Goal: Information Seeking & Learning: Compare options

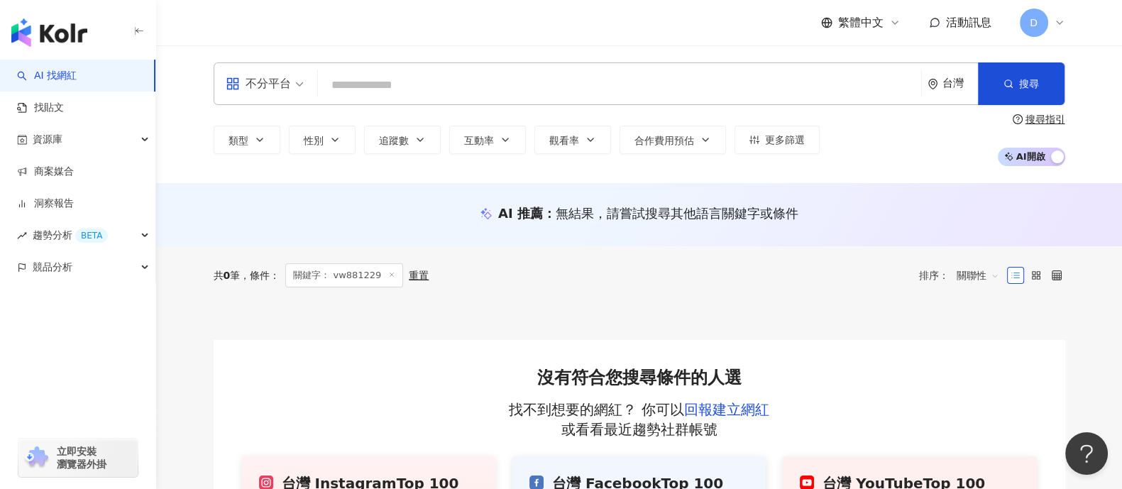
paste input "*******"
type input "*******"
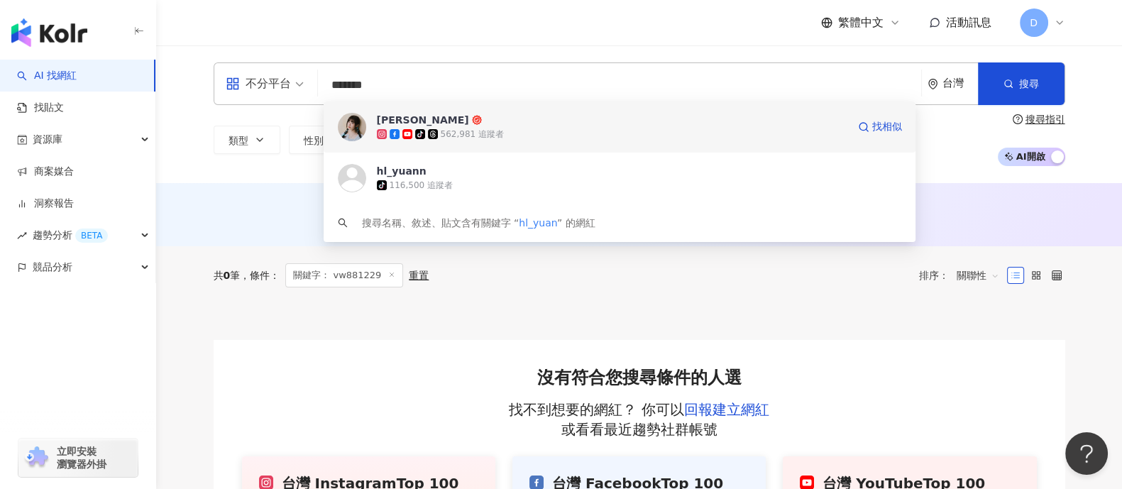
click at [644, 121] on span "黃琳媛 Aileen" at bounding box center [612, 120] width 471 height 14
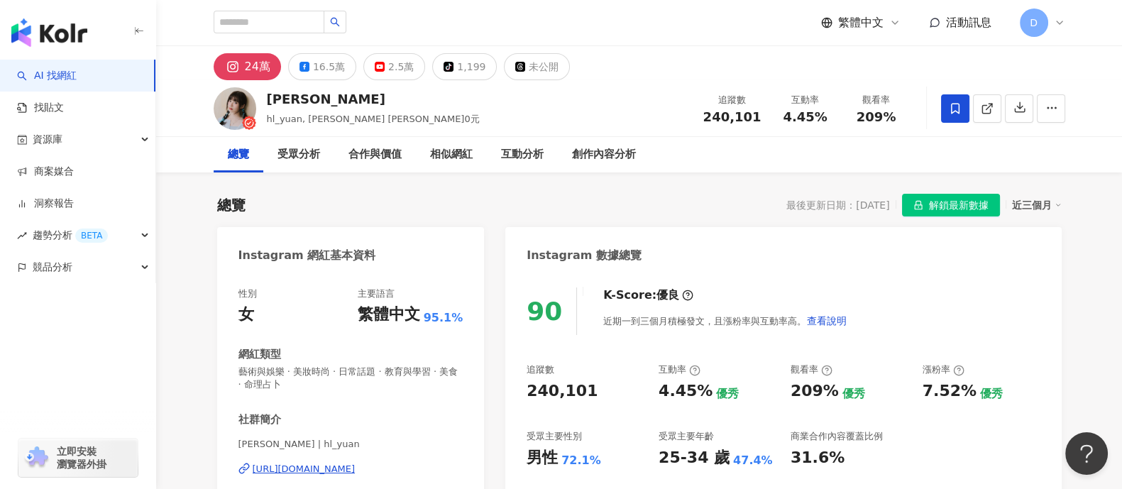
click at [789, 116] on span "4.45%" at bounding box center [805, 117] width 44 height 14
click at [785, 118] on span "4.45%" at bounding box center [805, 117] width 44 height 14
drag, startPoint x: 783, startPoint y: 119, endPoint x: 830, endPoint y: 124, distance: 47.8
click at [830, 124] on div "追蹤數 240,101 互動率 4.45% 觀看率 209%" at bounding box center [803, 108] width 217 height 42
copy span "4.45%"
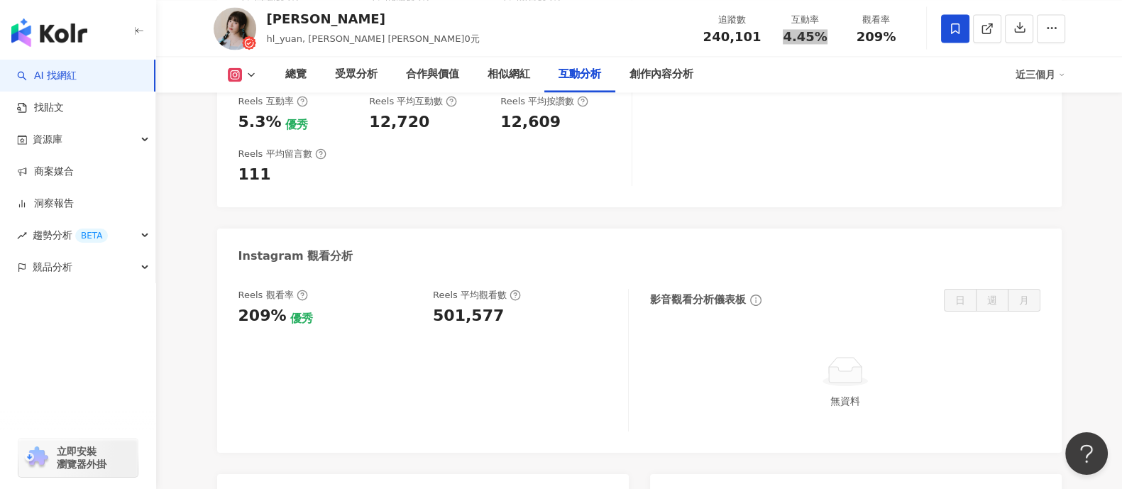
scroll to position [3016, 0]
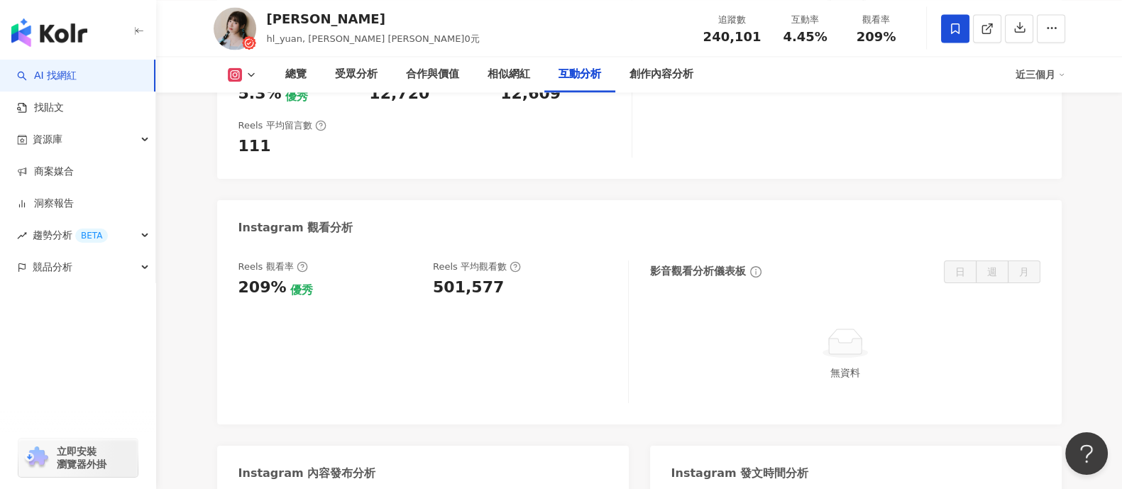
click at [454, 277] on div "501,577" at bounding box center [468, 288] width 71 height 22
click at [455, 277] on div "501,577" at bounding box center [468, 288] width 71 height 22
copy div "501,577"
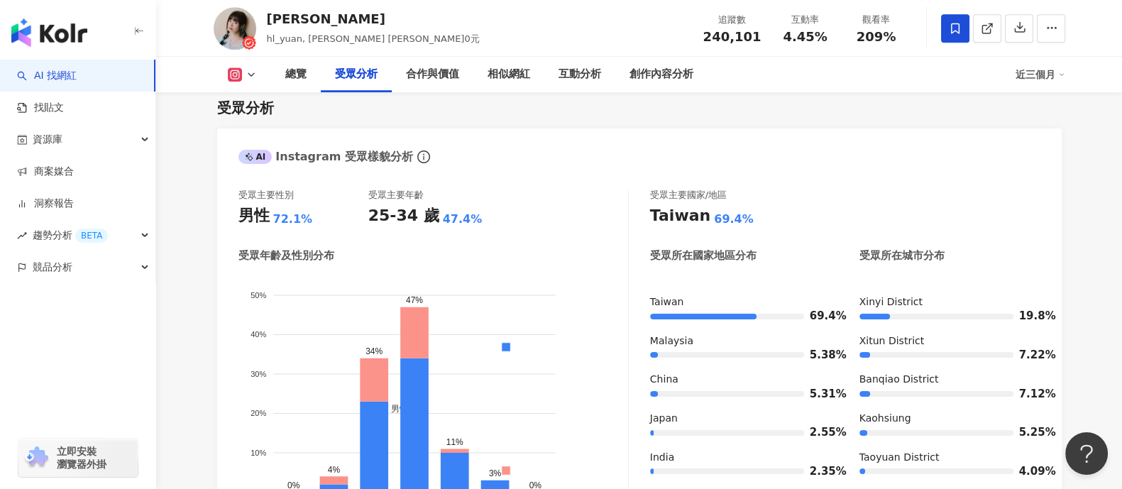
scroll to position [1241, 0]
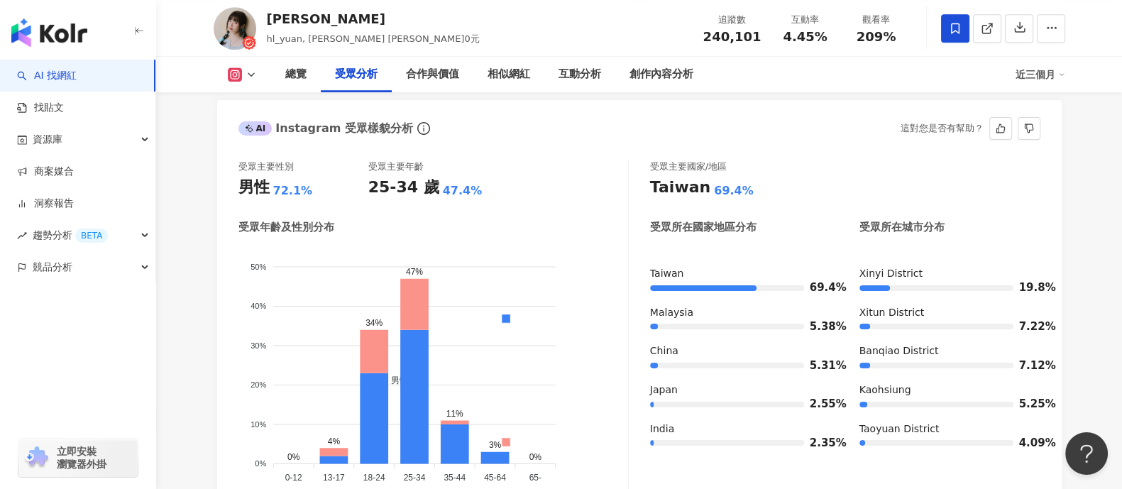
click at [564, 160] on div "受眾主要性別 男性 72.1% 受眾主要年齡 25-34 歲 47.4%" at bounding box center [433, 179] width 390 height 38
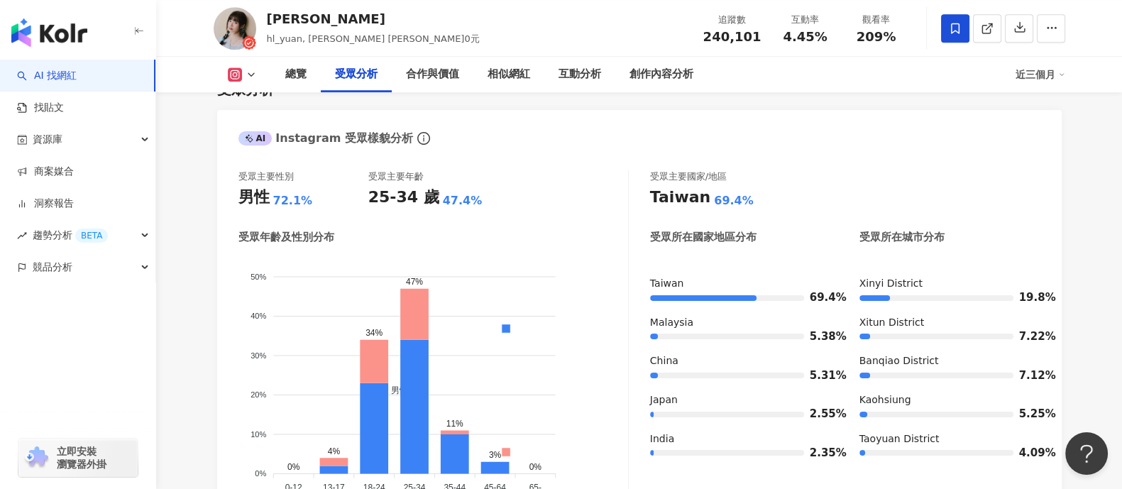
scroll to position [0, 0]
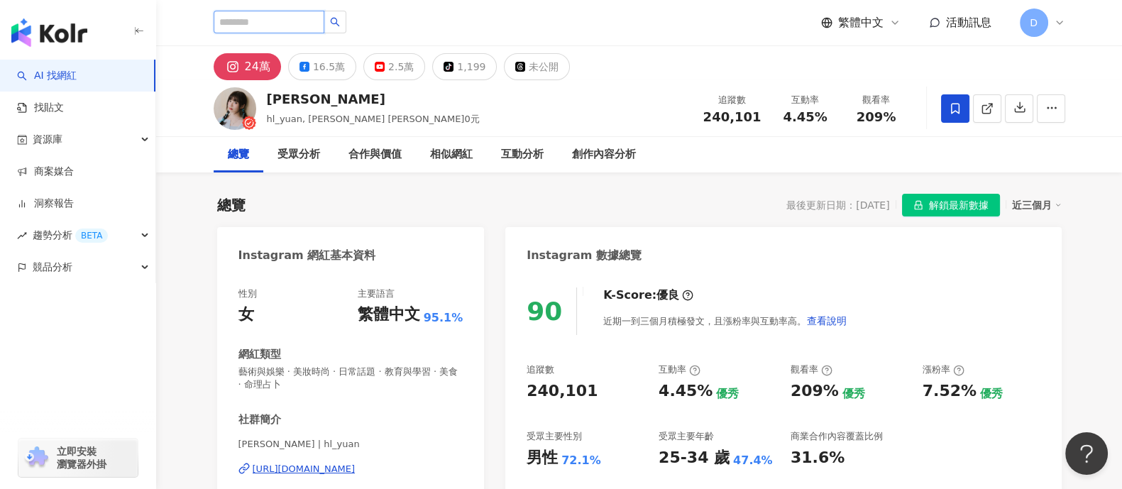
click at [258, 26] on input "search" at bounding box center [269, 22] width 111 height 23
paste input "******"
type input "******"
drag, startPoint x: 258, startPoint y: 26, endPoint x: 312, endPoint y: 51, distance: 60.0
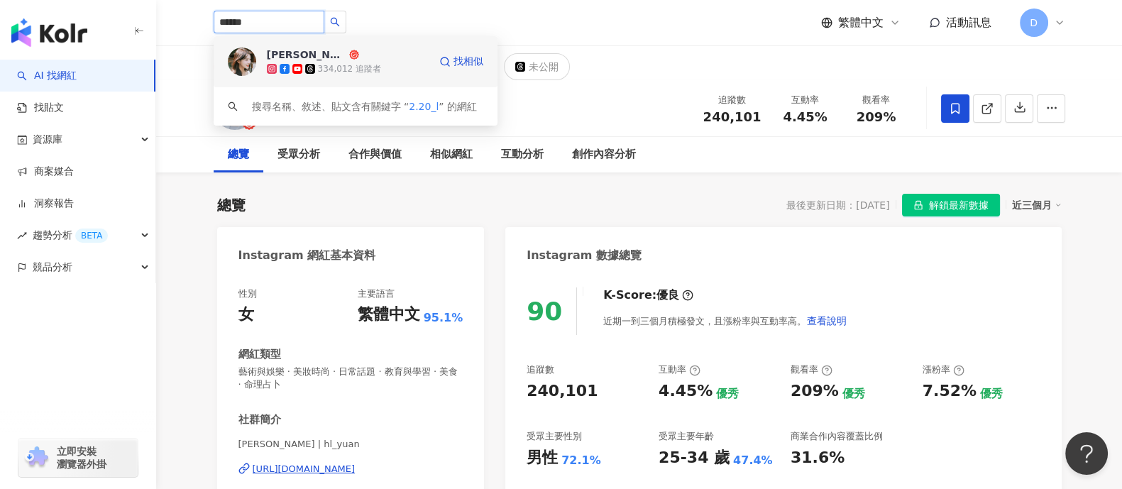
click at [368, 78] on div "林嫺 334,012 追蹤者 找相似" at bounding box center [356, 61] width 284 height 51
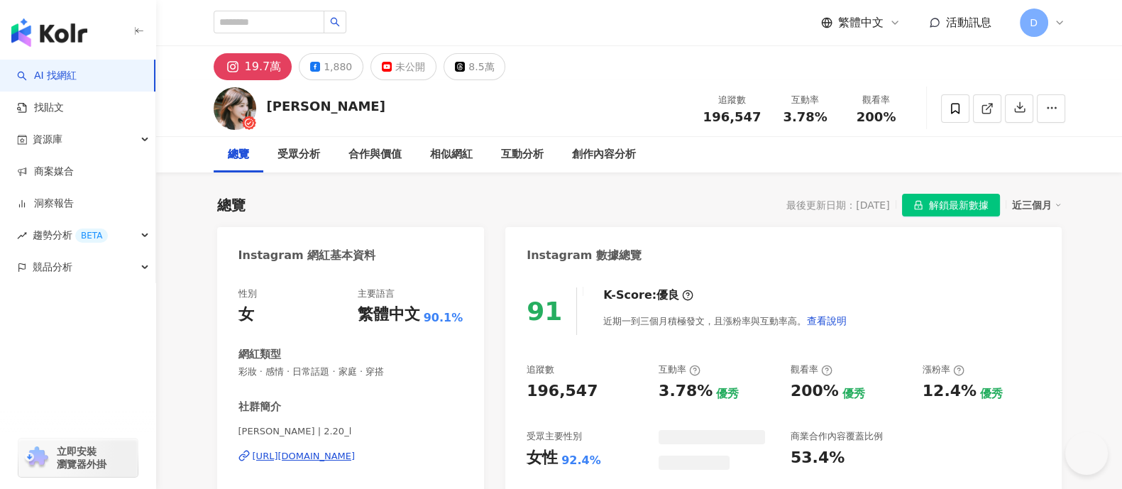
drag, startPoint x: 779, startPoint y: 126, endPoint x: 827, endPoint y: 125, distance: 48.3
click at [827, 125] on div "追蹤數 196,547 互動率 3.78% 觀看率 200%" at bounding box center [803, 108] width 217 height 42
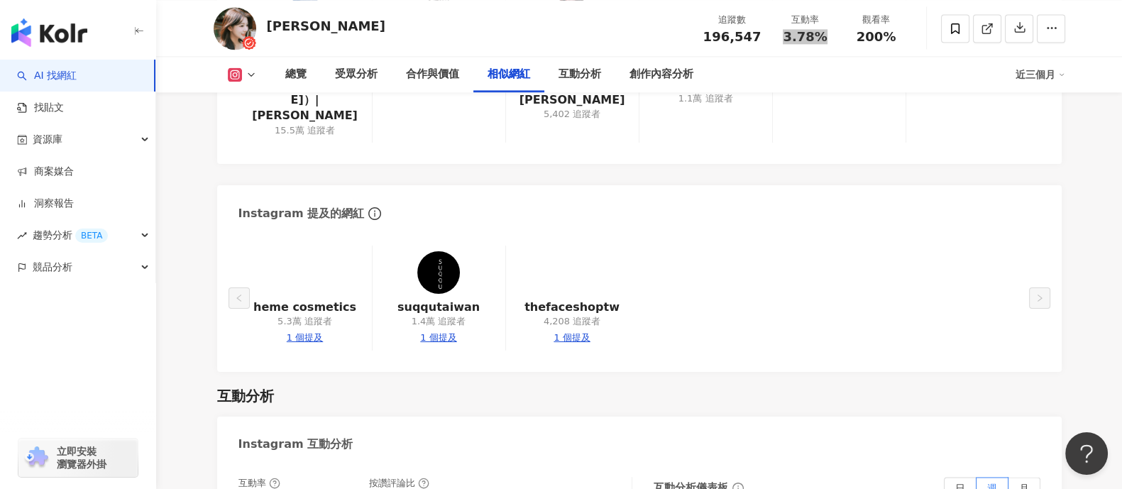
scroll to position [3194, 0]
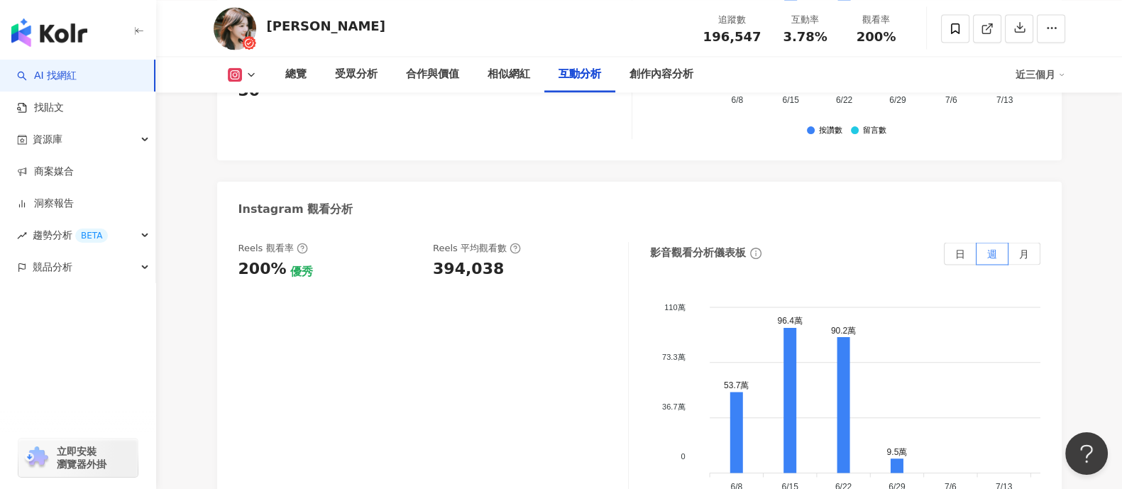
click at [451, 258] on div "394,038" at bounding box center [468, 269] width 71 height 22
copy div "394,038"
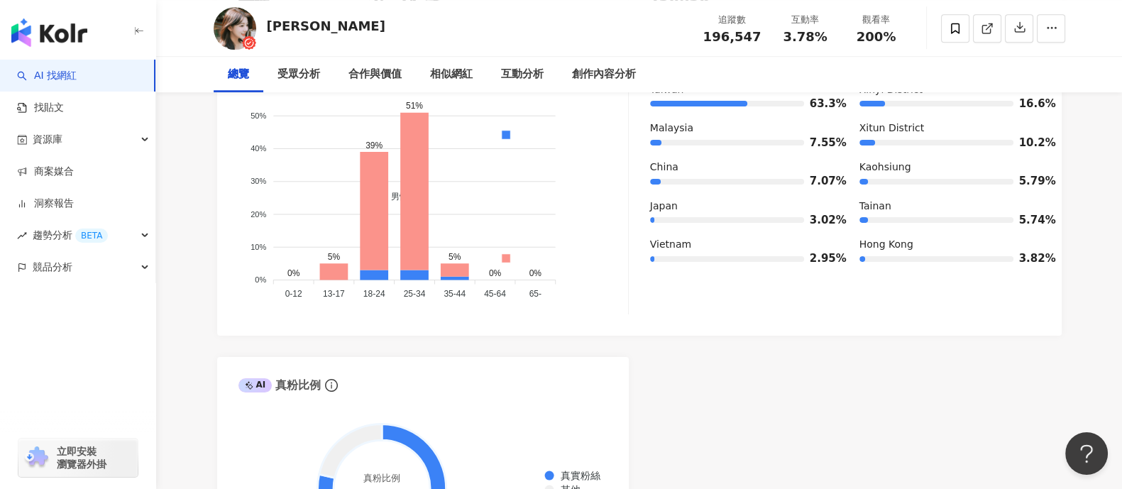
scroll to position [0, 0]
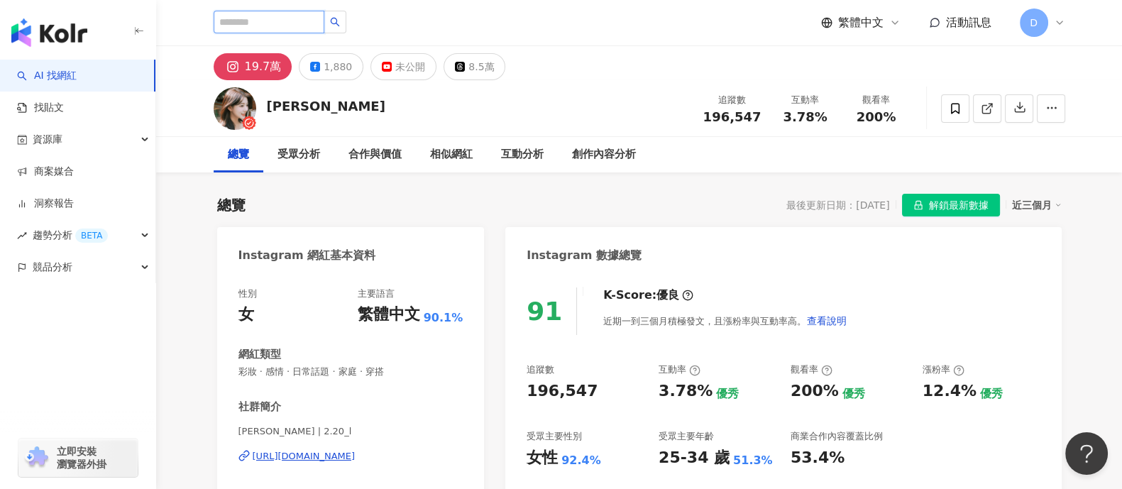
click at [269, 21] on input "search" at bounding box center [269, 22] width 111 height 23
paste input "**********"
type input "**********"
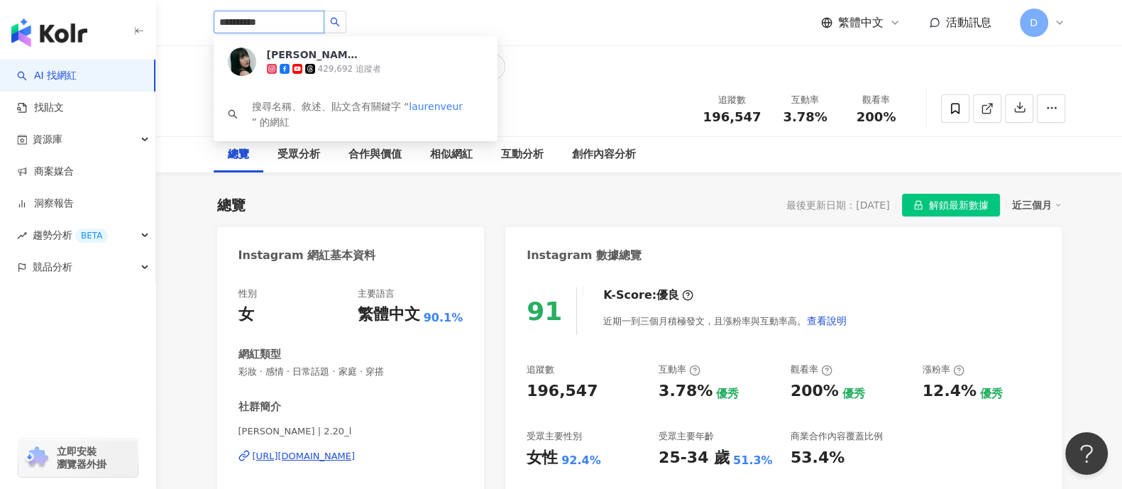
click at [390, 52] on div "蘿倫 429,692 追蹤者" at bounding box center [375, 62] width 216 height 28
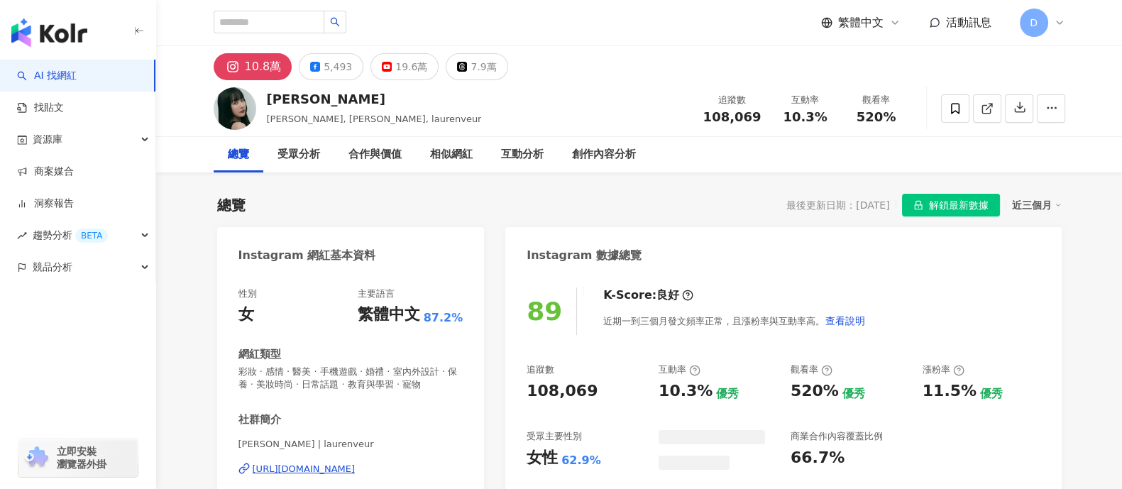
drag, startPoint x: 776, startPoint y: 116, endPoint x: 879, endPoint y: 126, distance: 103.3
click at [879, 126] on div "追蹤數 108,069 互動率 10.3% 觀看率 520%" at bounding box center [803, 108] width 217 height 42
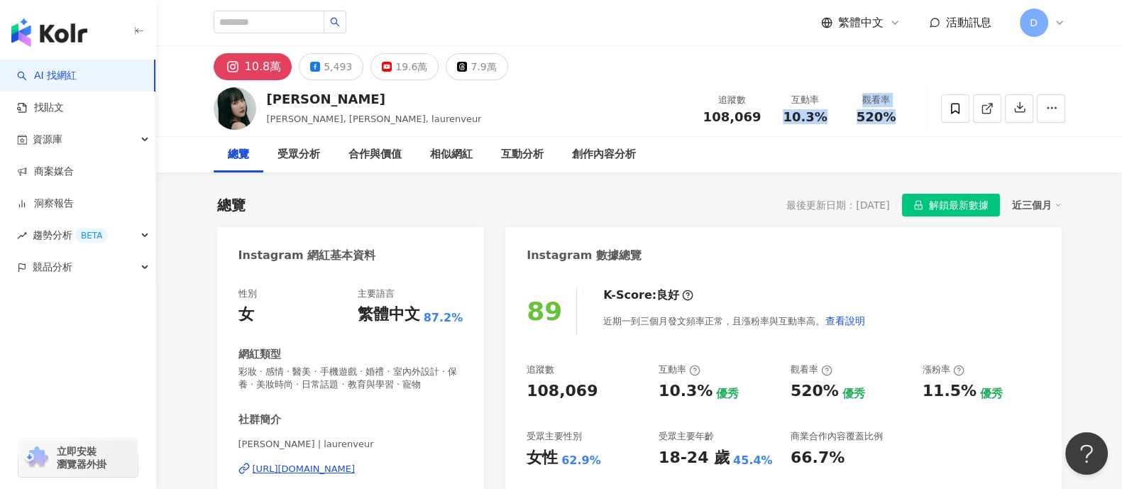
drag, startPoint x: 840, startPoint y: 116, endPoint x: 787, endPoint y: 121, distance: 53.4
click at [840, 116] on div "追蹤數 108,069 互動率 10.3% 觀看率 520%" at bounding box center [803, 108] width 217 height 42
click at [794, 111] on span "10.3%" at bounding box center [805, 117] width 44 height 14
drag, startPoint x: 784, startPoint y: 119, endPoint x: 831, endPoint y: 119, distance: 46.8
click at [831, 119] on div "10.3%" at bounding box center [806, 117] width 54 height 14
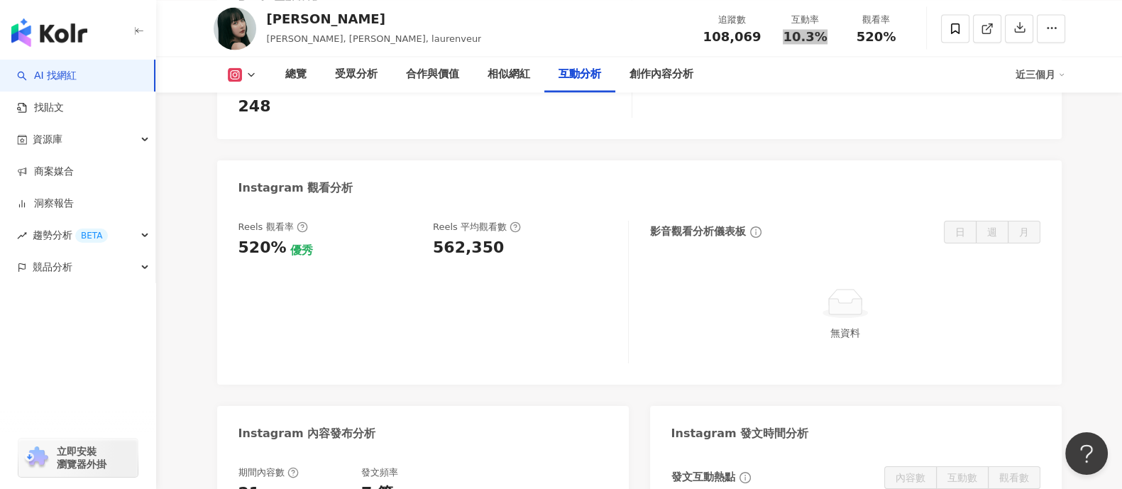
scroll to position [3105, 0]
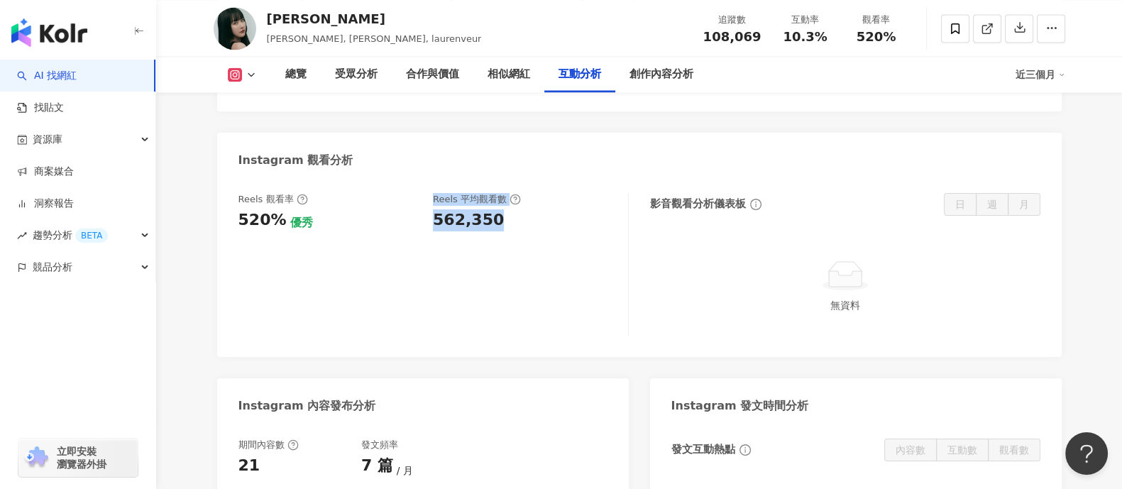
drag, startPoint x: 495, startPoint y: 224, endPoint x: 393, endPoint y: 218, distance: 102.4
click at [390, 219] on div "Reels 觀看率 520% 優秀 Reels 平均觀看數 562,350" at bounding box center [425, 212] width 375 height 38
click at [456, 237] on div "Reels 觀看率 520% 優秀 Reels 平均觀看數 562,350" at bounding box center [433, 264] width 390 height 143
click at [440, 218] on div "562,350" at bounding box center [468, 220] width 71 height 22
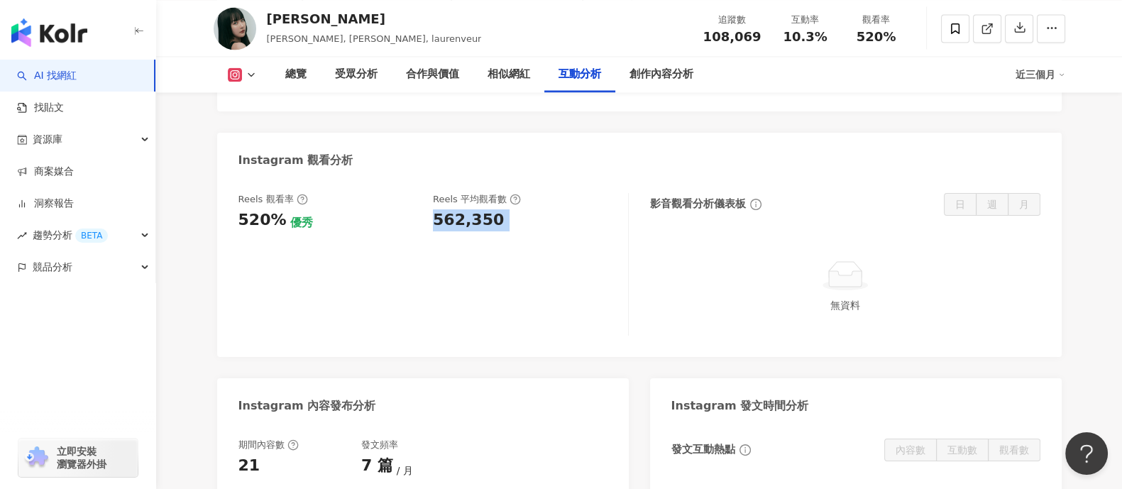
click at [440, 218] on div "562,350" at bounding box center [468, 220] width 71 height 22
copy div "562,350"
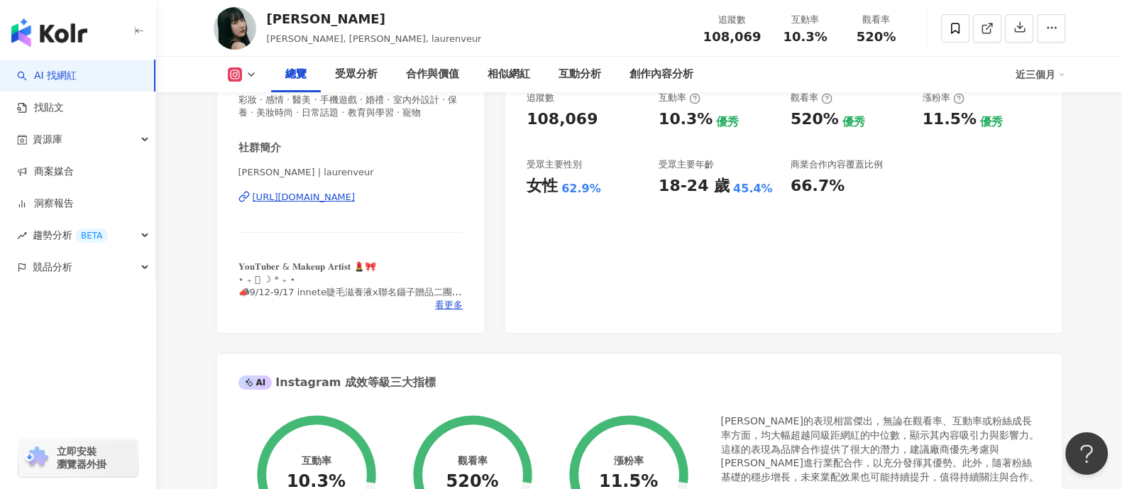
scroll to position [0, 0]
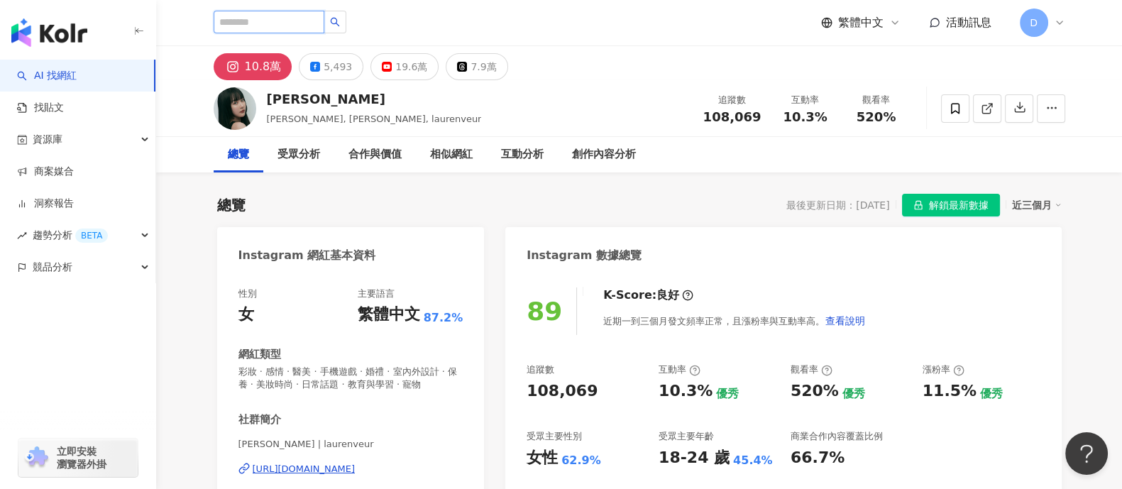
click at [250, 26] on input "search" at bounding box center [269, 22] width 111 height 23
paste input "******"
type input "******"
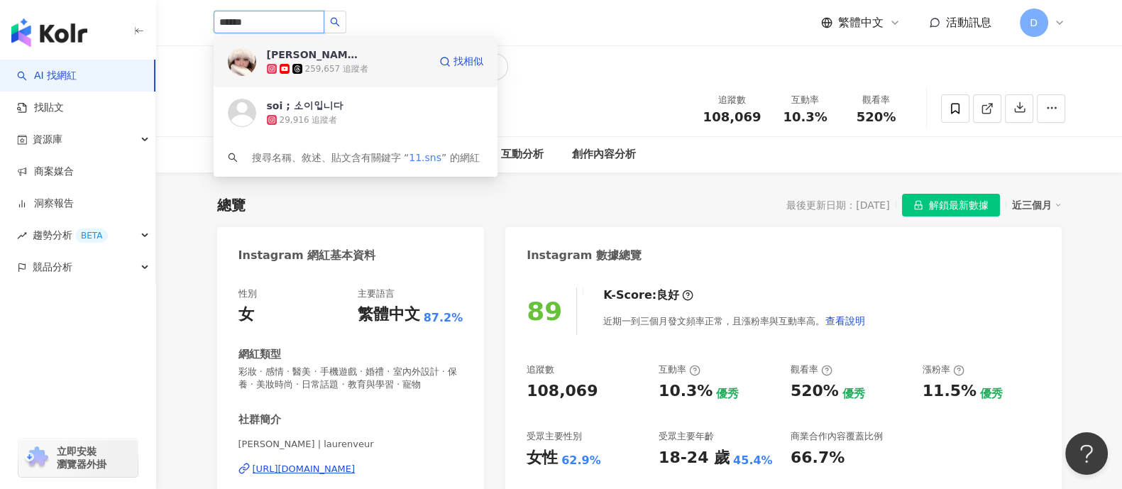
click at [322, 68] on div "259,657 追蹤者" at bounding box center [336, 69] width 63 height 12
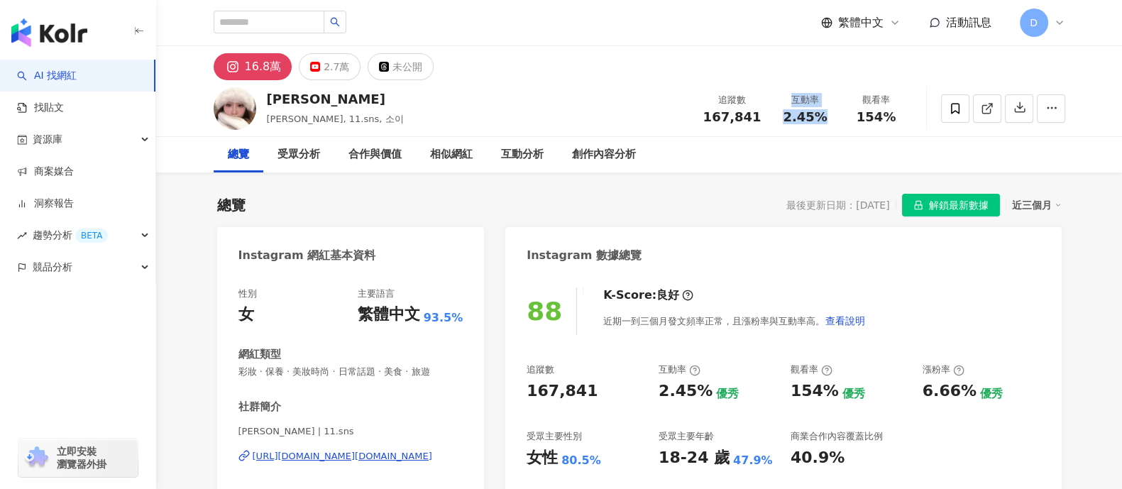
drag, startPoint x: 818, startPoint y: 117, endPoint x: 759, endPoint y: 118, distance: 58.2
click at [759, 118] on div "追蹤數 167,841 互動率 2.45% 觀看率 154%" at bounding box center [803, 108] width 217 height 42
click at [779, 116] on div "2.45%" at bounding box center [806, 117] width 54 height 14
click at [791, 116] on span "2.45%" at bounding box center [805, 117] width 44 height 14
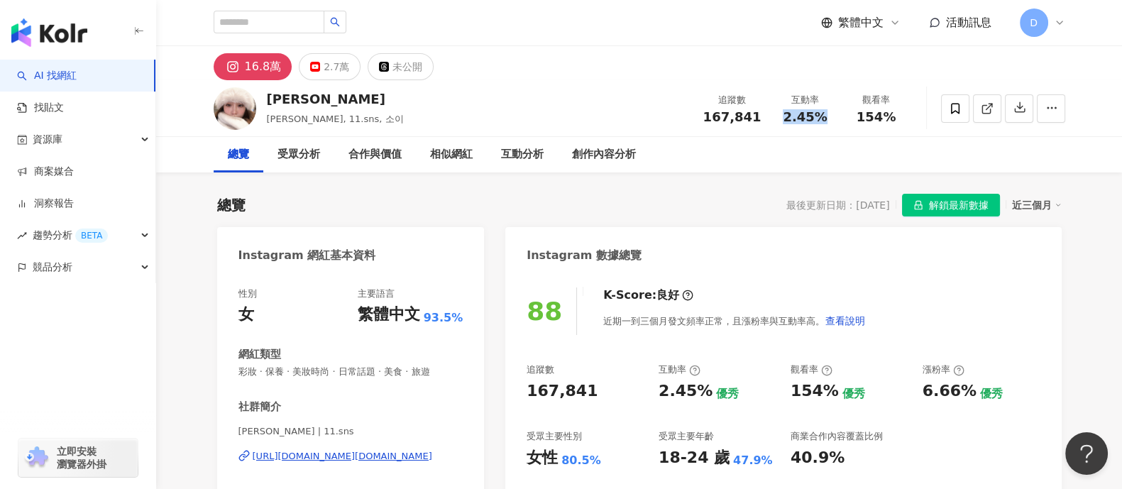
click at [791, 116] on span "2.45%" at bounding box center [805, 117] width 44 height 14
copy span "2.45%"
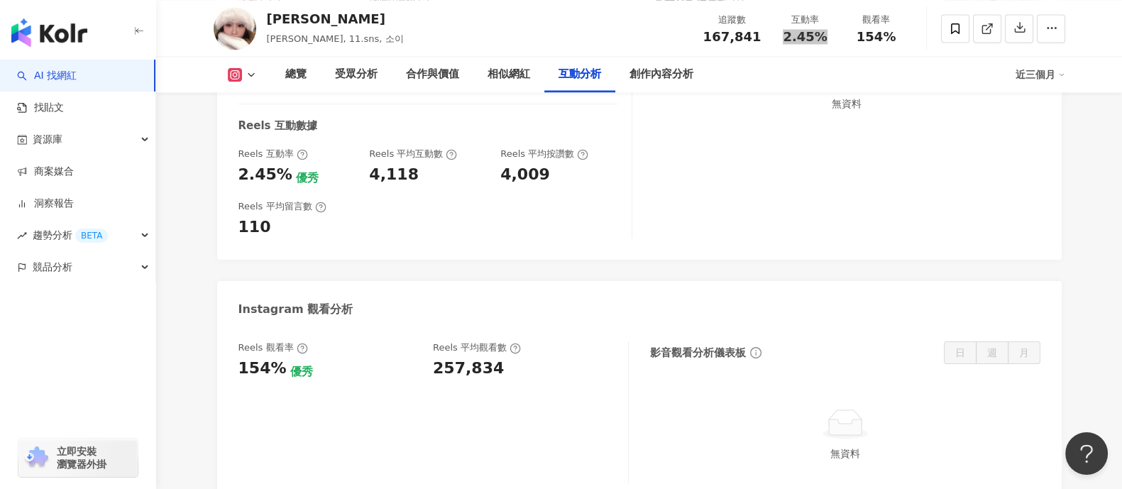
scroll to position [3105, 0]
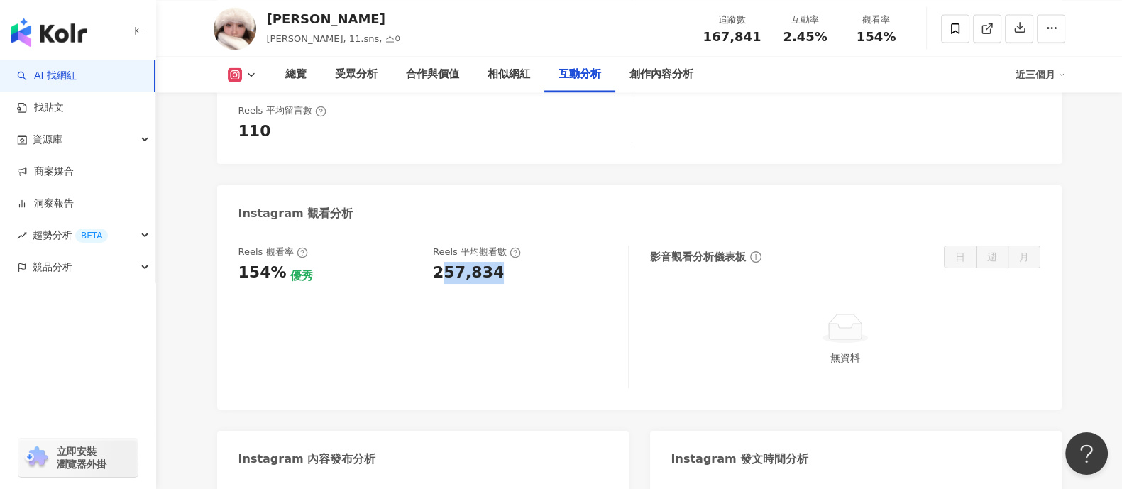
drag, startPoint x: 471, startPoint y: 222, endPoint x: 440, endPoint y: 222, distance: 31.2
click at [440, 262] on div "257,834" at bounding box center [468, 273] width 71 height 22
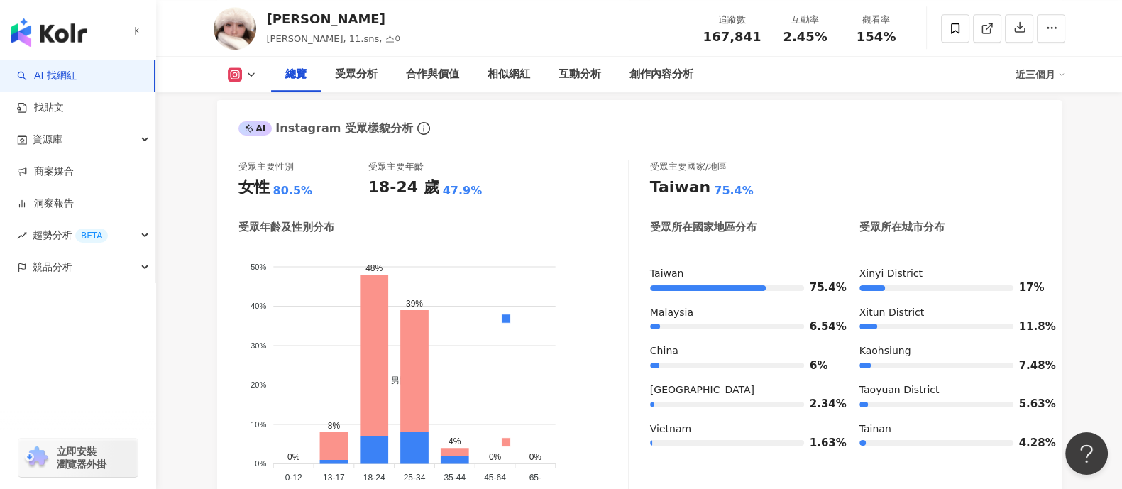
scroll to position [0, 0]
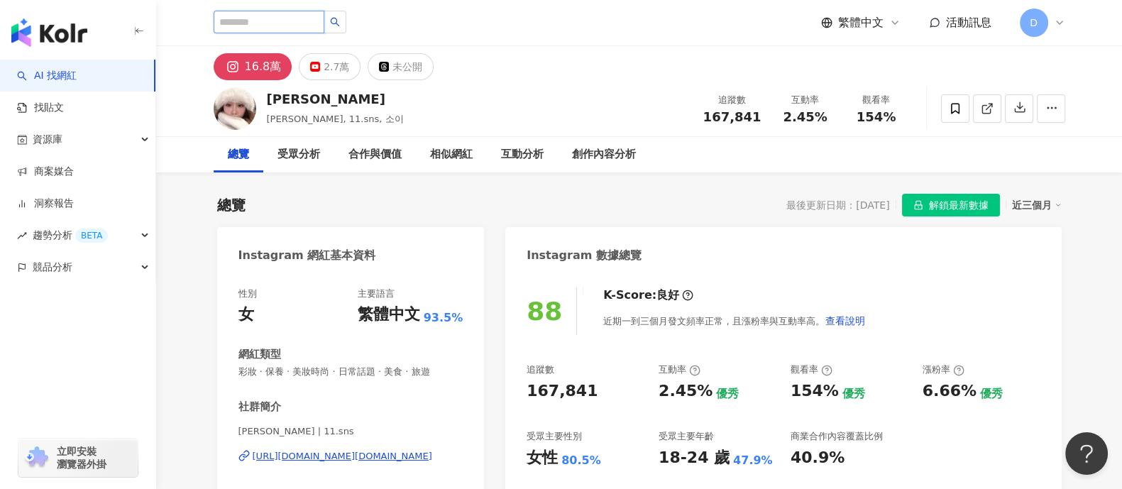
click at [304, 20] on input "search" at bounding box center [269, 22] width 111 height 23
paste input "******"
type input "******"
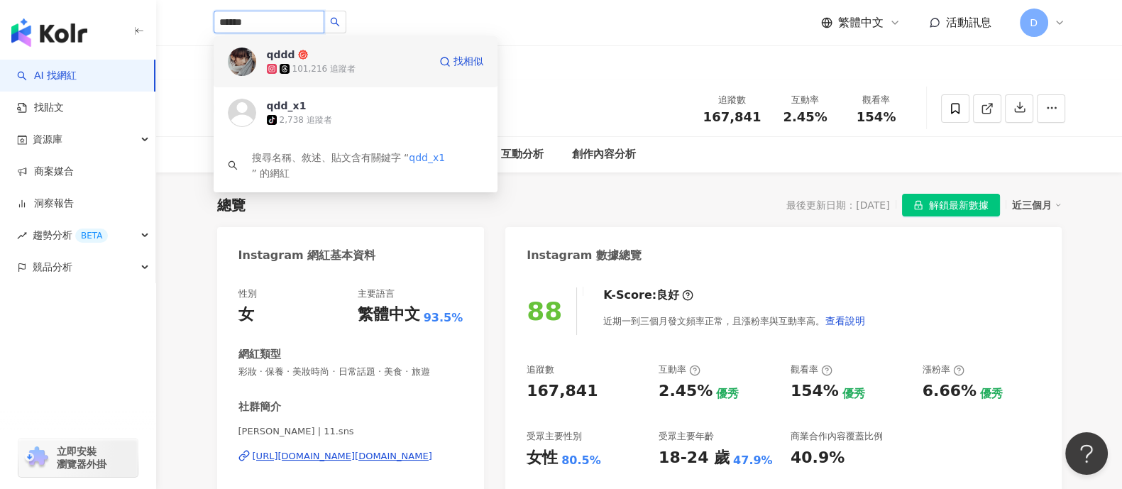
click at [307, 57] on span "qddd" at bounding box center [313, 55] width 92 height 14
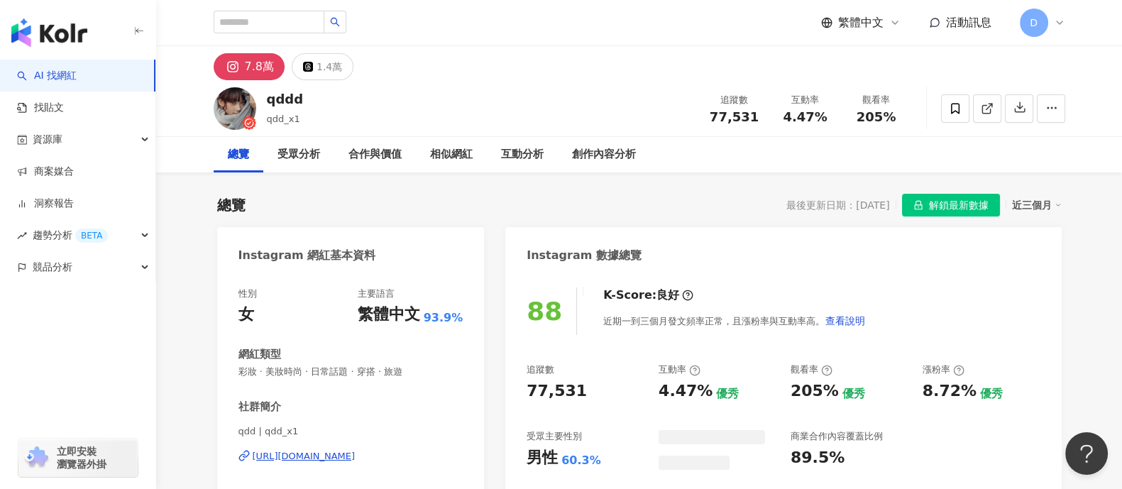
click at [779, 116] on div "4.47%" at bounding box center [806, 117] width 54 height 14
click at [791, 114] on span "4.47%" at bounding box center [805, 117] width 44 height 14
copy span "4.47%"
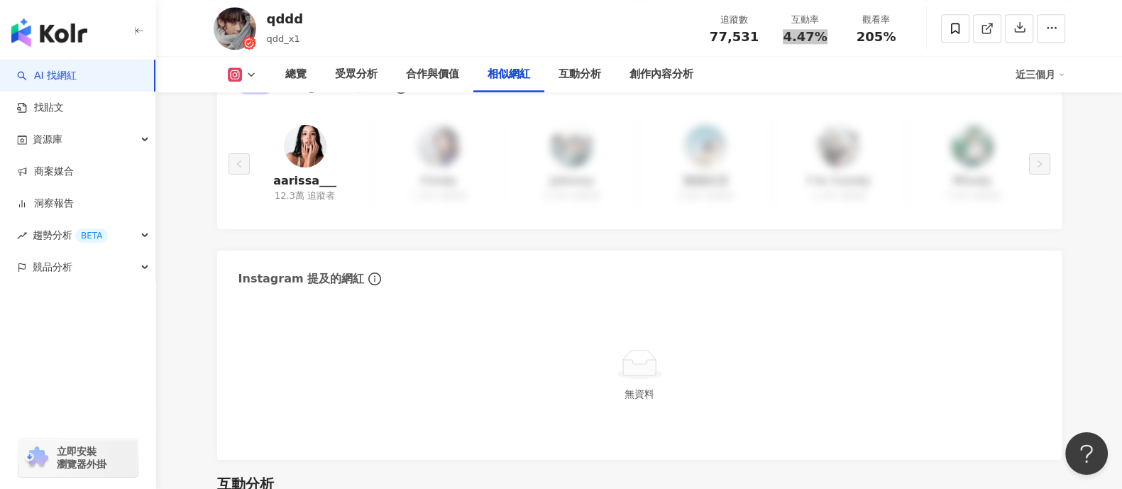
scroll to position [2838, 0]
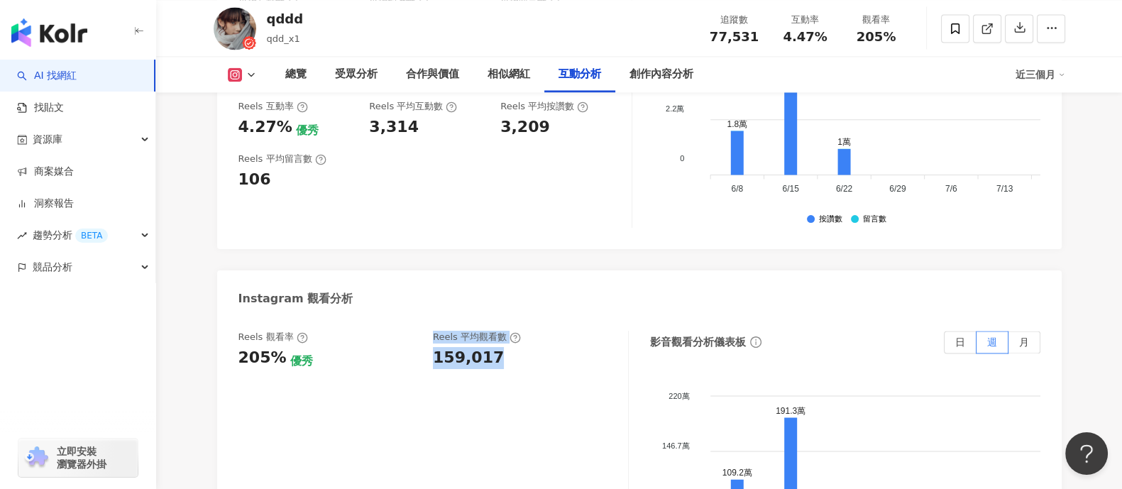
drag, startPoint x: 473, startPoint y: 357, endPoint x: 392, endPoint y: 358, distance: 80.9
click at [389, 361] on div "Reels 觀看率 205% 優秀 Reels 平均觀看數 159,017" at bounding box center [425, 350] width 375 height 38
click at [441, 374] on div "Reels 觀看率 205% 優秀 Reels 平均觀看數 159,017" at bounding box center [433, 473] width 390 height 284
click at [440, 374] on div "Reels 觀看率 205% 優秀 Reels 平均觀看數 159,017" at bounding box center [433, 473] width 390 height 284
click at [447, 361] on div "159,017" at bounding box center [468, 358] width 71 height 22
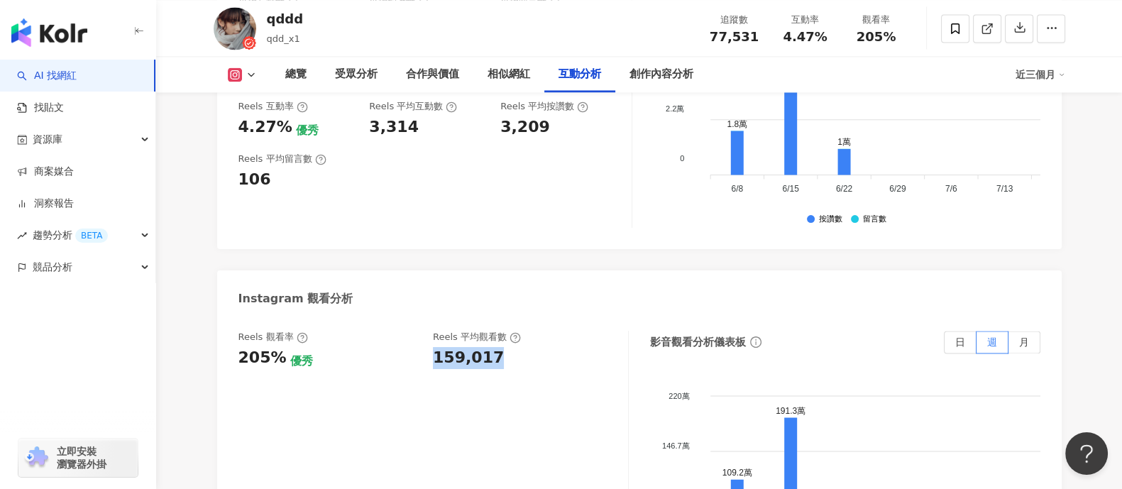
click at [447, 361] on div "159,017" at bounding box center [468, 358] width 71 height 22
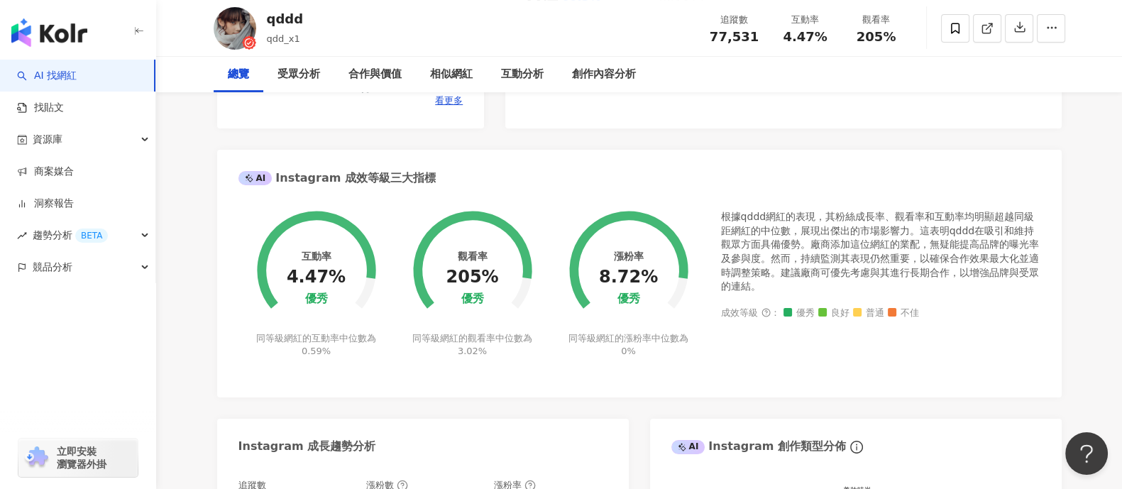
scroll to position [0, 0]
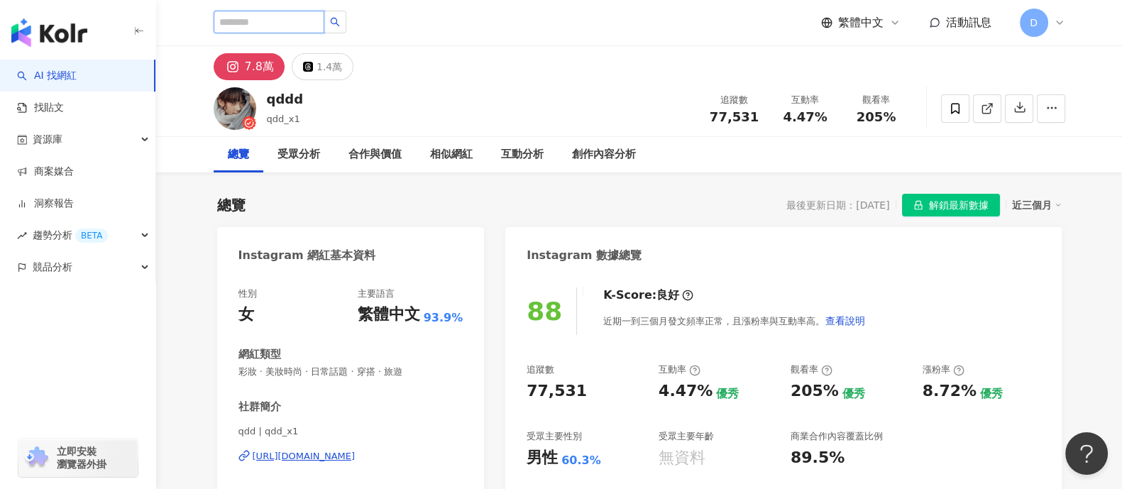
click at [300, 19] on input "search" at bounding box center [269, 22] width 111 height 23
paste input "********"
type input "********"
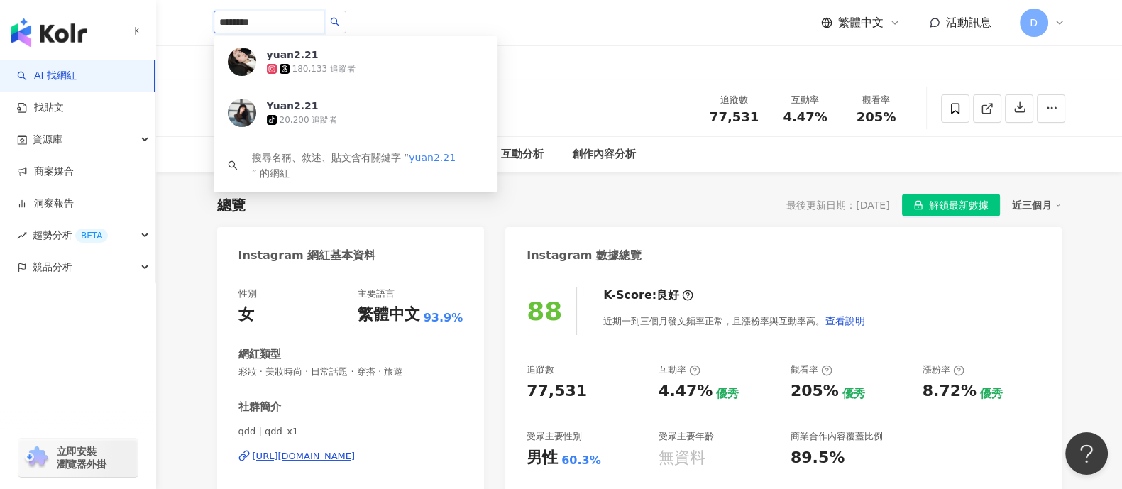
click at [319, 63] on div "180,133 追蹤者" at bounding box center [323, 69] width 63 height 12
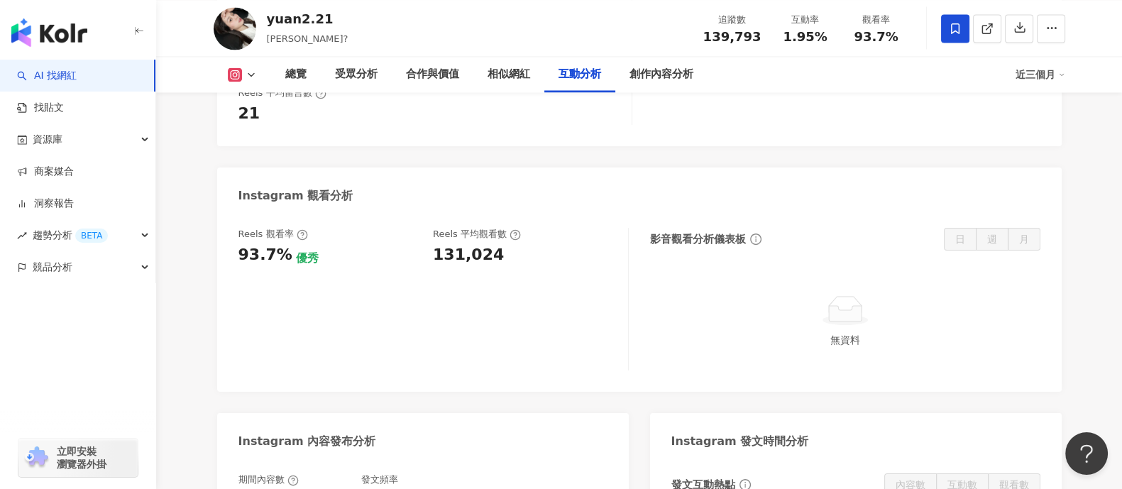
scroll to position [2928, 0]
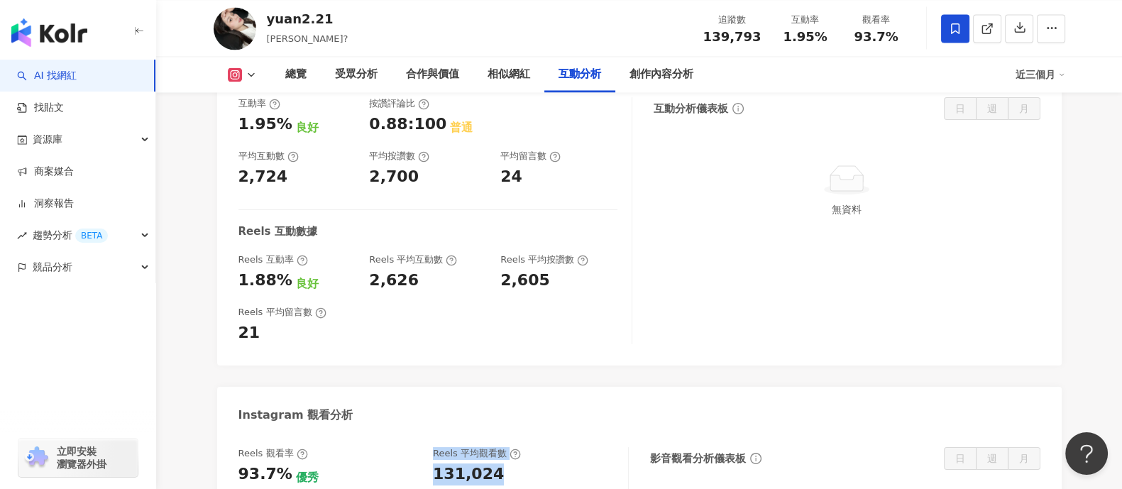
drag, startPoint x: 493, startPoint y: 419, endPoint x: 422, endPoint y: 425, distance: 71.9
click at [422, 447] on div "Reels 觀看率 93.7% 優秀 [PERSON_NAME] 平均觀看數 131,024" at bounding box center [425, 466] width 375 height 38
copy div "優秀 Reels 平均觀看數 131,024"
drag, startPoint x: 821, startPoint y: 37, endPoint x: 780, endPoint y: 40, distance: 41.3
click at [780, 40] on div "1.95%" at bounding box center [806, 37] width 54 height 14
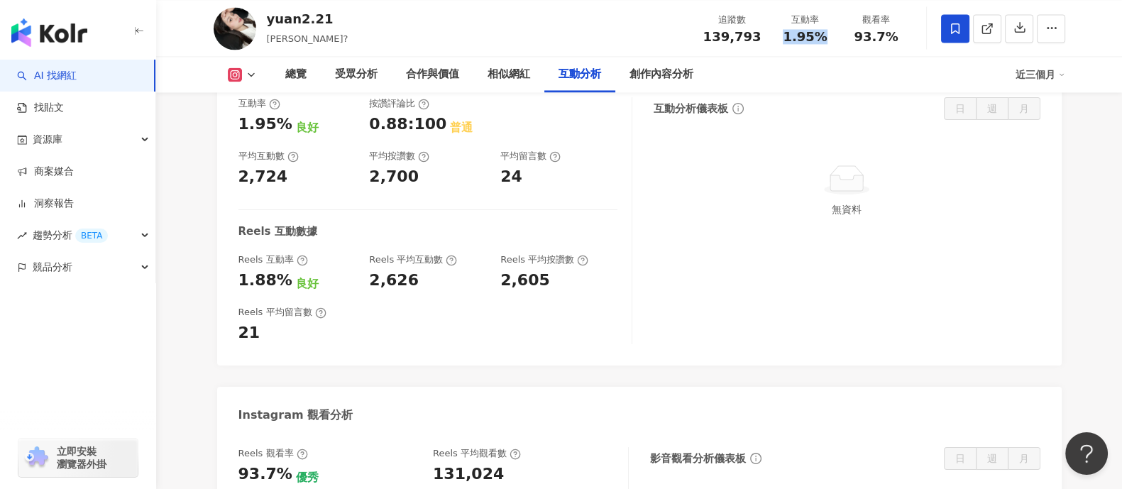
copy span "1.95%"
